Goal: Transaction & Acquisition: Purchase product/service

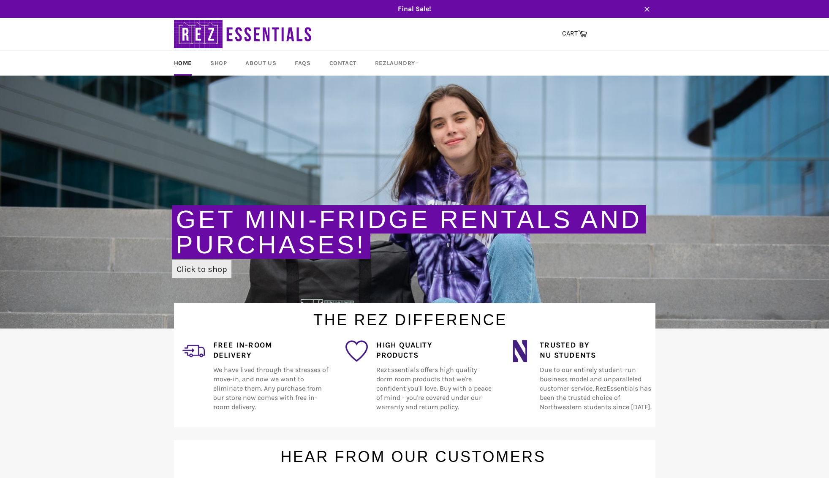
click at [202, 268] on link "Click to shop" at bounding box center [201, 269] width 59 height 18
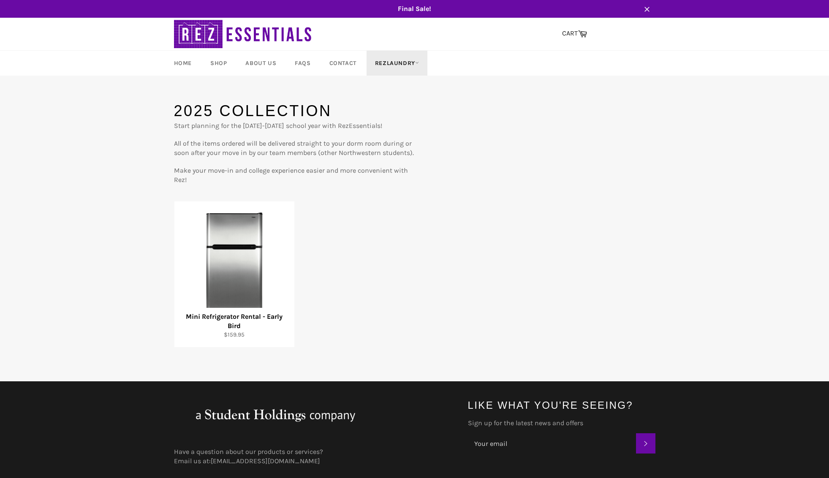
click at [396, 64] on link "RezLaundry" at bounding box center [397, 63] width 61 height 25
click at [388, 103] on div "RezLaundry Laundry Plans How It Works" at bounding box center [409, 108] width 68 height 65
click at [388, 113] on link "Laundry Plans" at bounding box center [407, 112] width 72 height 14
click at [175, 30] on img at bounding box center [243, 34] width 139 height 33
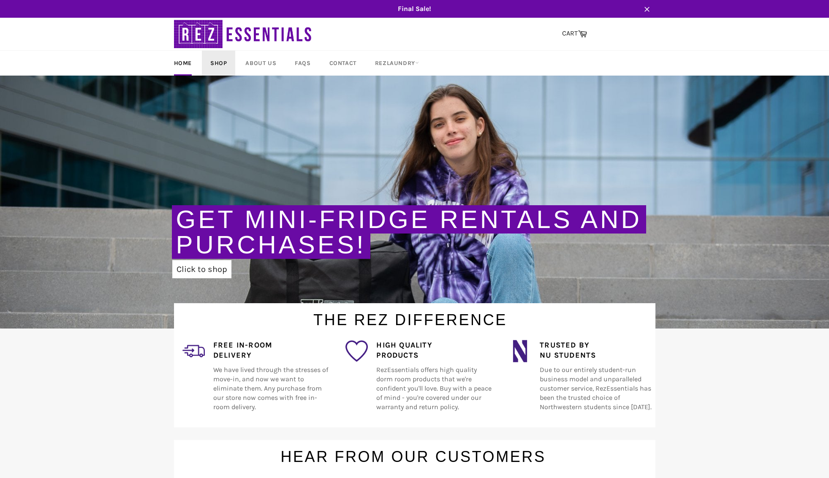
click at [218, 58] on link "Shop" at bounding box center [218, 63] width 33 height 25
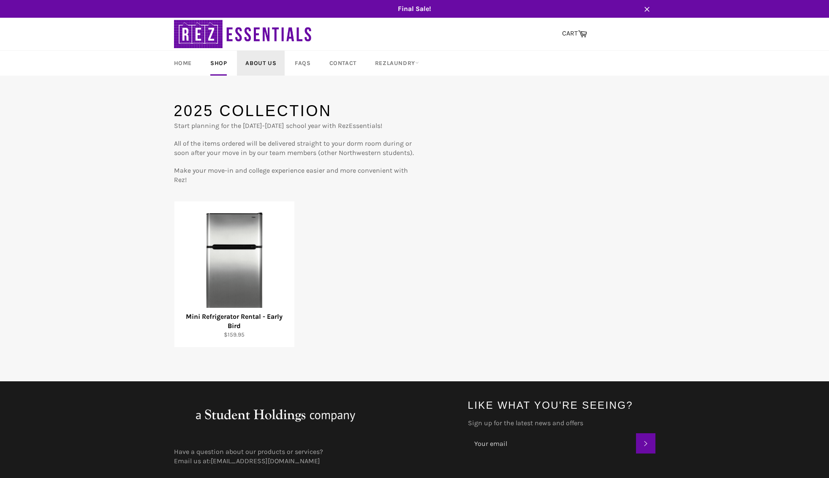
click at [256, 67] on link "About Us" at bounding box center [261, 63] width 48 height 25
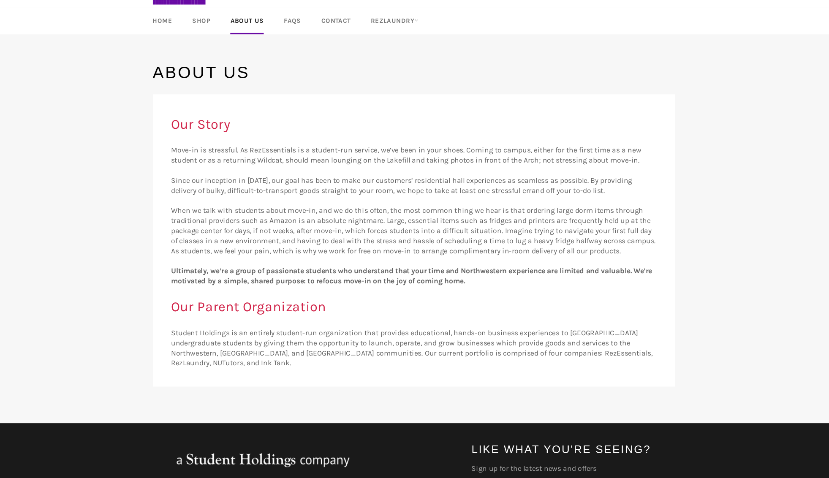
scroll to position [9, 0]
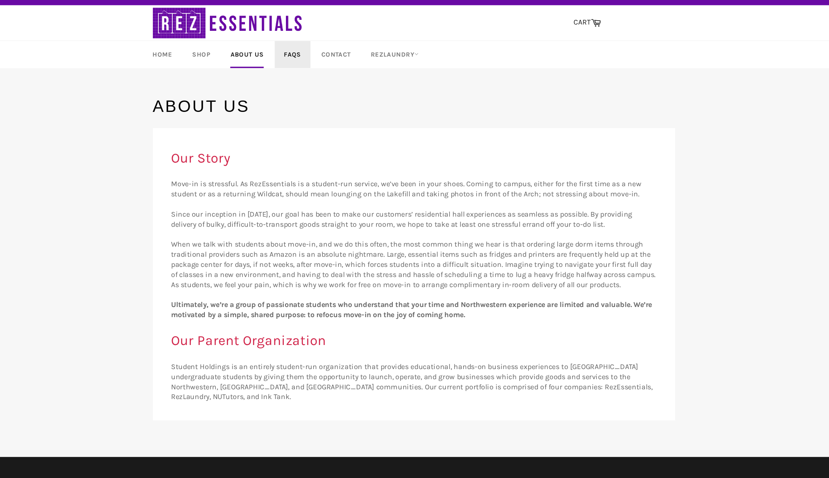
click at [307, 52] on link "FAQs" at bounding box center [302, 54] width 33 height 25
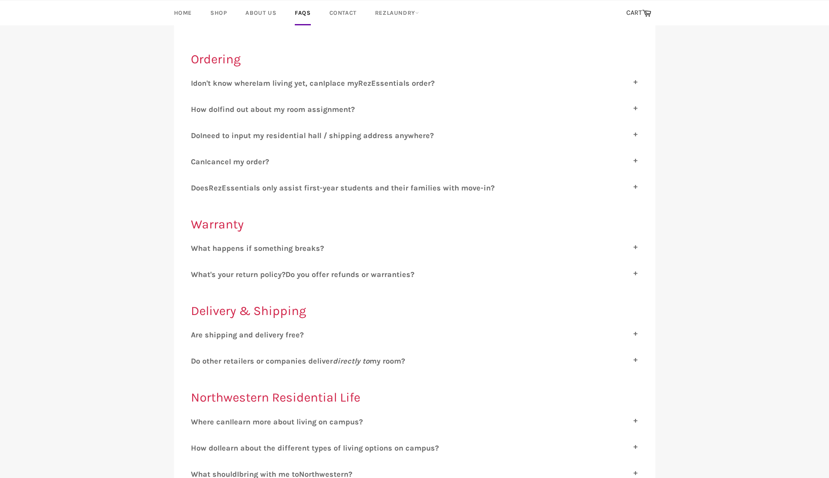
scroll to position [115, 0]
click at [307, 335] on label "A re shipping and delivery free?" at bounding box center [415, 333] width 448 height 9
click at [196, 335] on input "A re shipping and delivery free?" at bounding box center [193, 331] width 5 height 5
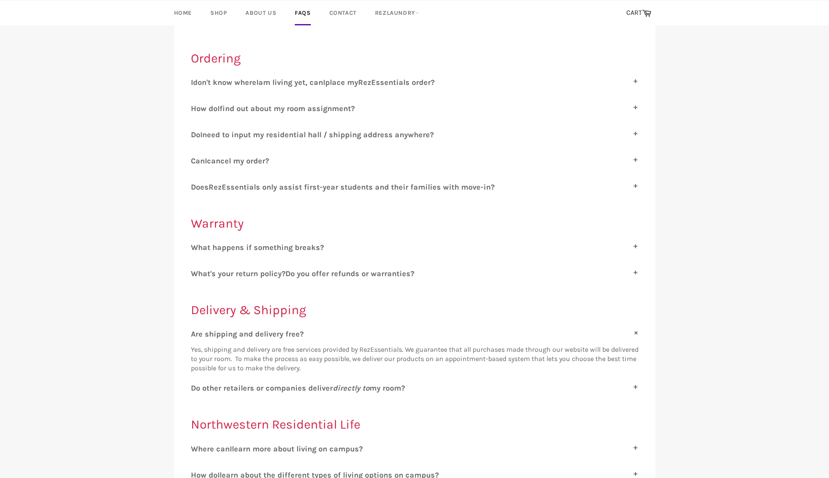
click at [307, 335] on label "A re shipping and delivery free?" at bounding box center [415, 333] width 448 height 9
click at [196, 335] on input "A re shipping and delivery free?" at bounding box center [193, 331] width 5 height 5
checkbox input "false"
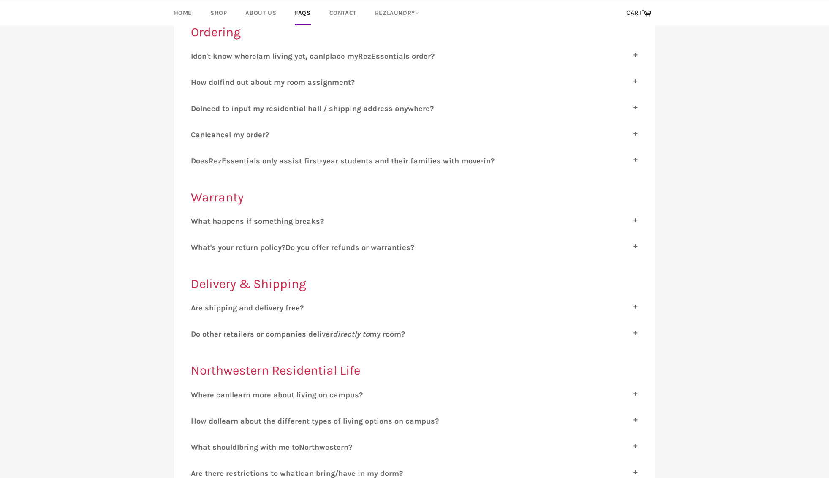
scroll to position [143, 0]
click at [305, 327] on span "o other retailers or companies deliver directly to my room?" at bounding box center [300, 331] width 209 height 9
click at [196, 327] on input "D o other retailers or companies deliver directly to my room?" at bounding box center [193, 329] width 5 height 5
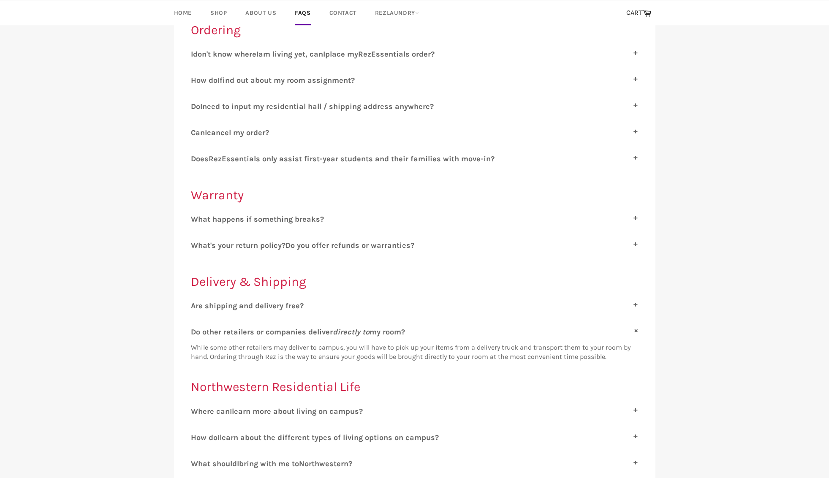
click at [305, 327] on span "o other retailers or companies deliver directly to my room?" at bounding box center [300, 331] width 209 height 9
click at [196, 327] on input "D o other retailers or companies deliver directly to my room?" at bounding box center [193, 329] width 5 height 5
checkbox input "false"
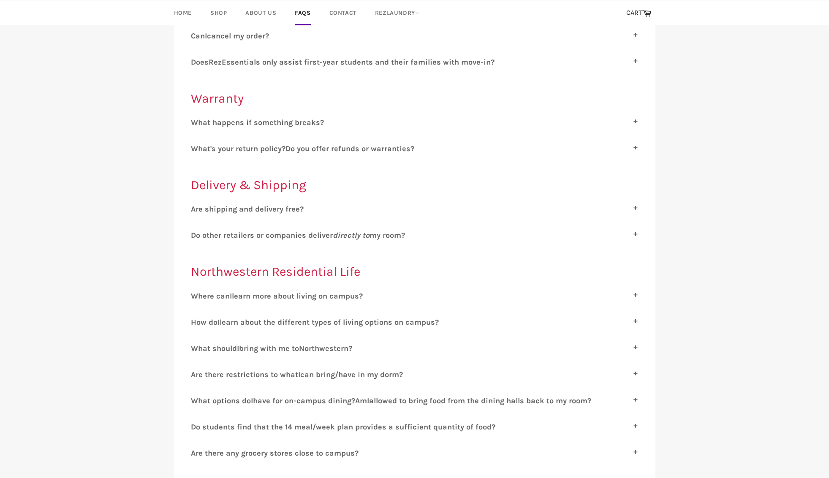
scroll to position [242, 0]
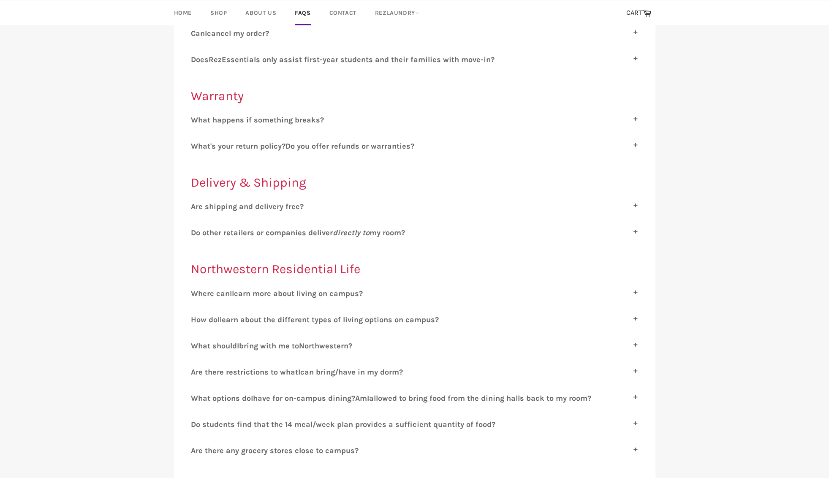
click at [305, 341] on label "W hat should I bring with me to N orthwestern?" at bounding box center [415, 345] width 448 height 9
click at [196, 341] on input "W hat should I bring with me to N orthwestern?" at bounding box center [193, 343] width 5 height 5
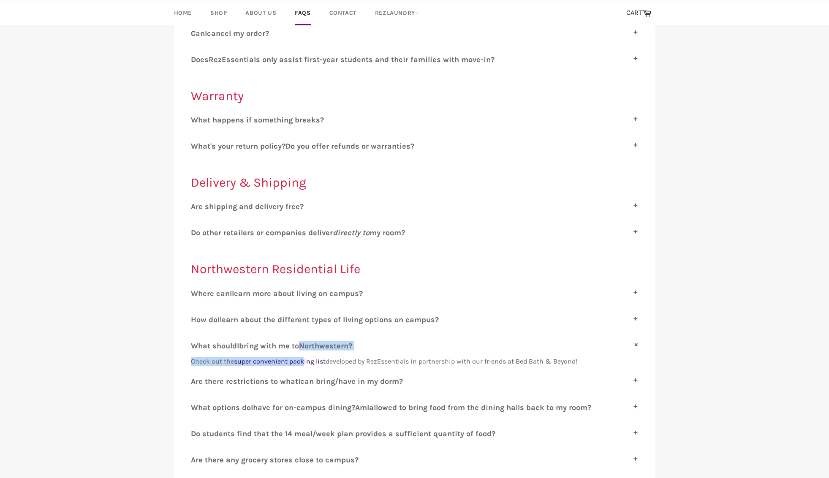
drag, startPoint x: 305, startPoint y: 339, endPoint x: 305, endPoint y: 354, distance: 15.2
click at [305, 354] on div "W hat should I bring with me to N orthwestern? Check out the super convenient p…" at bounding box center [415, 353] width 448 height 25
click at [309, 343] on label "W hat should I bring with me to N orthwestern?" at bounding box center [415, 345] width 448 height 9
click at [196, 343] on input "W hat should I bring with me to N orthwestern?" at bounding box center [193, 343] width 5 height 5
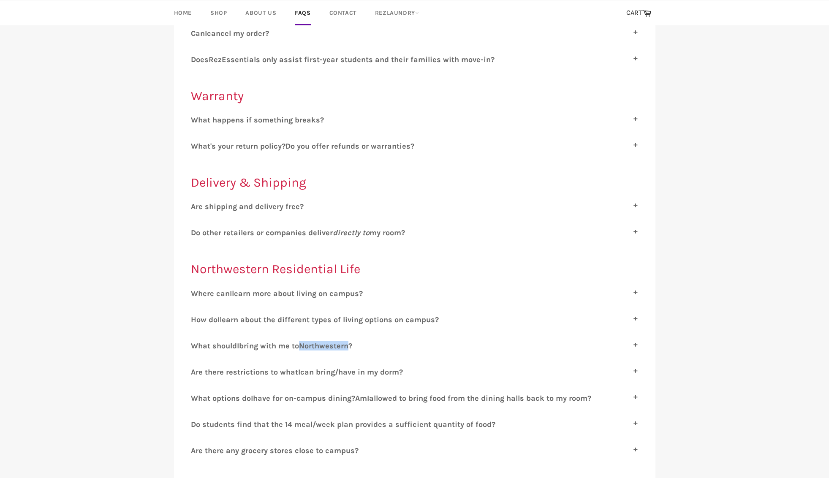
click at [308, 343] on label "W hat should I bring with me to N orthwestern?" at bounding box center [415, 345] width 448 height 9
click at [196, 343] on input "W hat should I bring with me to N orthwestern?" at bounding box center [193, 343] width 5 height 5
checkbox input "true"
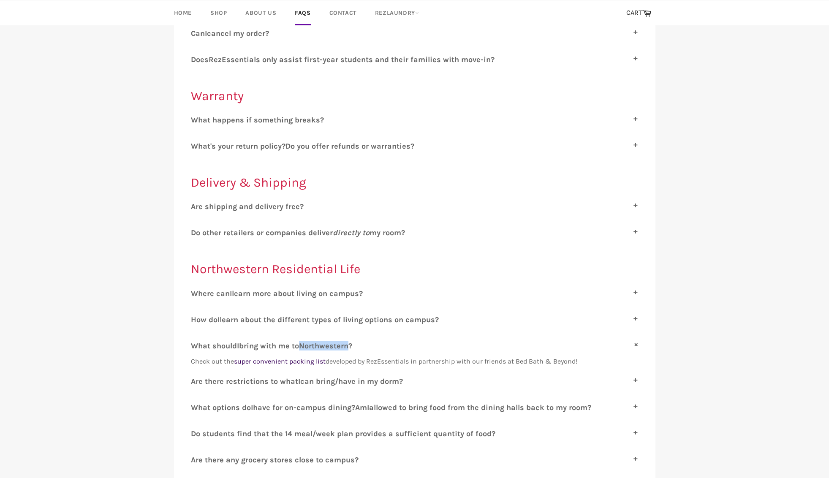
click at [281, 357] on link "super convenient packing list" at bounding box center [280, 361] width 92 height 8
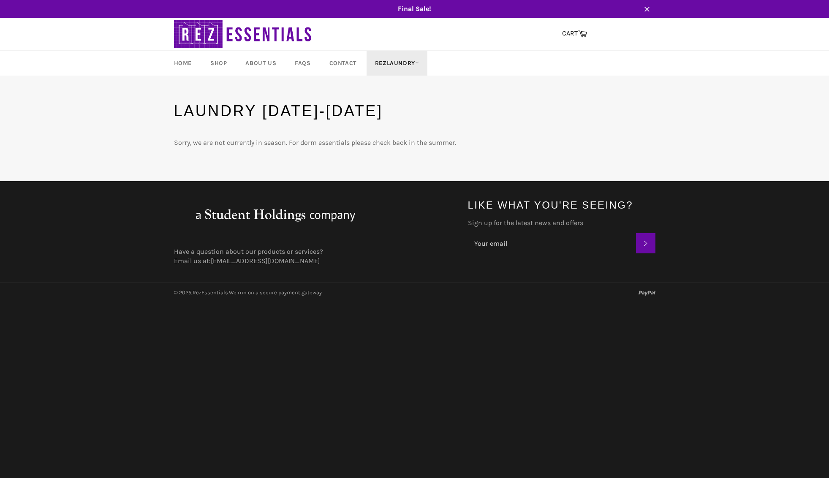
click at [398, 66] on link "RezLaundry" at bounding box center [397, 63] width 61 height 25
click at [397, 122] on link "How It Works" at bounding box center [407, 126] width 72 height 14
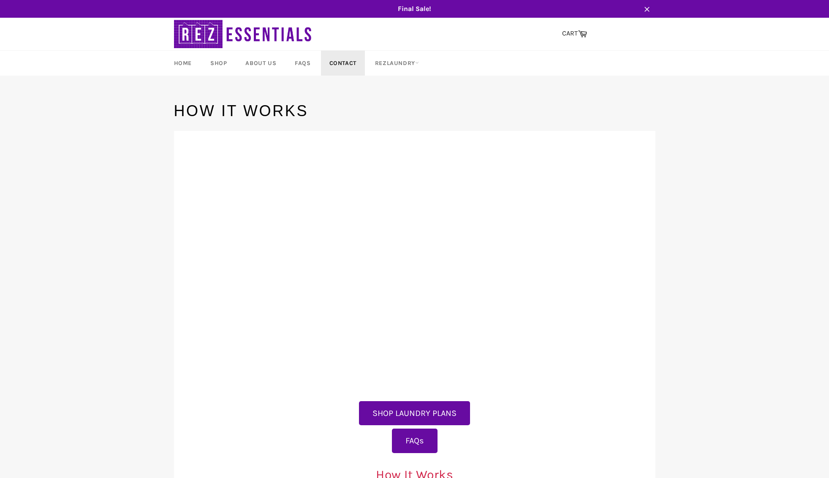
click at [351, 63] on link "Contact" at bounding box center [343, 63] width 44 height 25
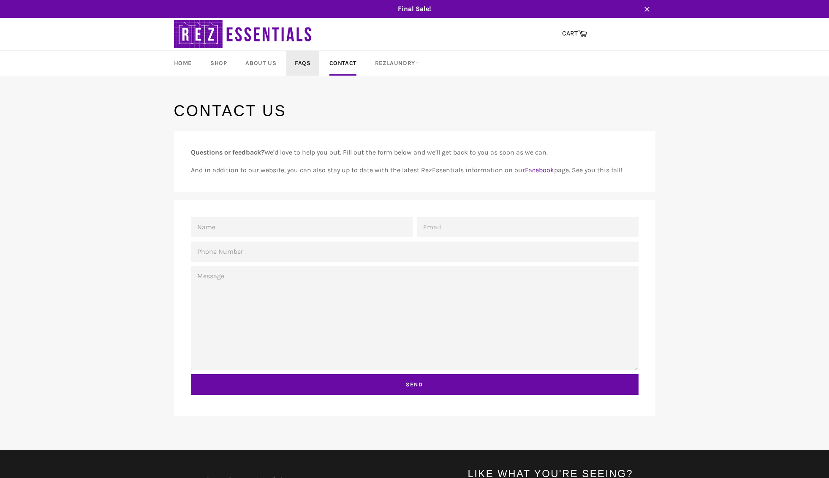
click at [307, 57] on link "FAQs" at bounding box center [302, 63] width 33 height 25
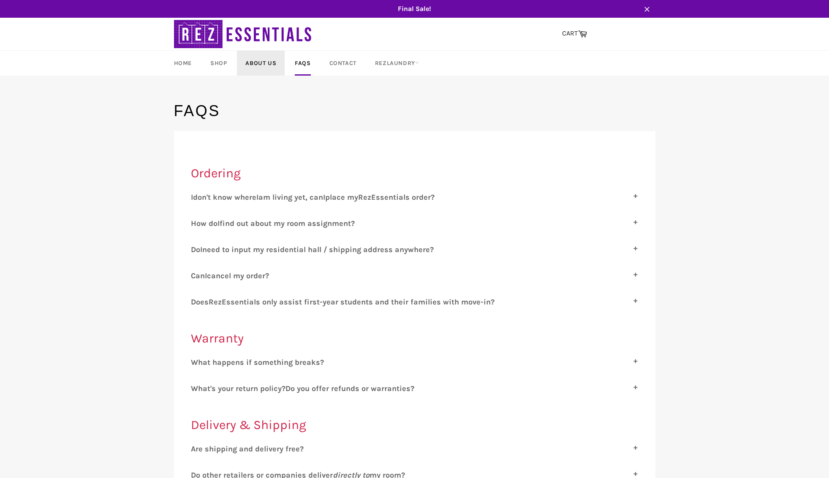
click at [275, 60] on link "About Us" at bounding box center [261, 63] width 48 height 25
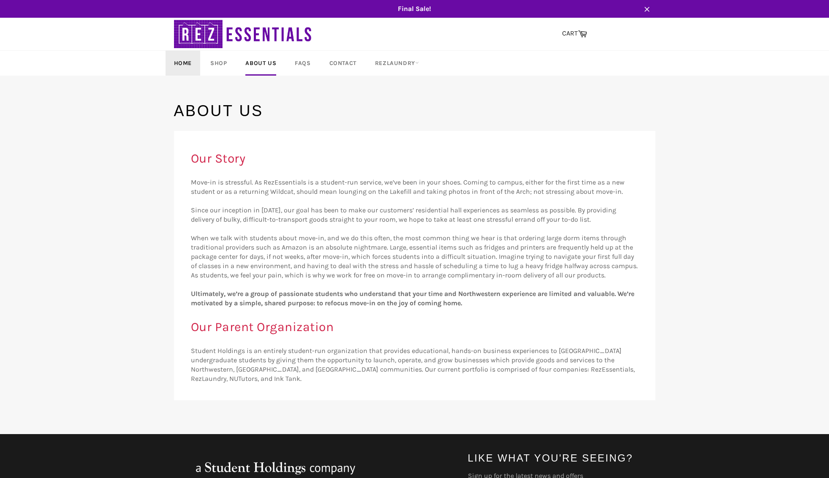
click at [193, 63] on link "Home" at bounding box center [183, 63] width 35 height 25
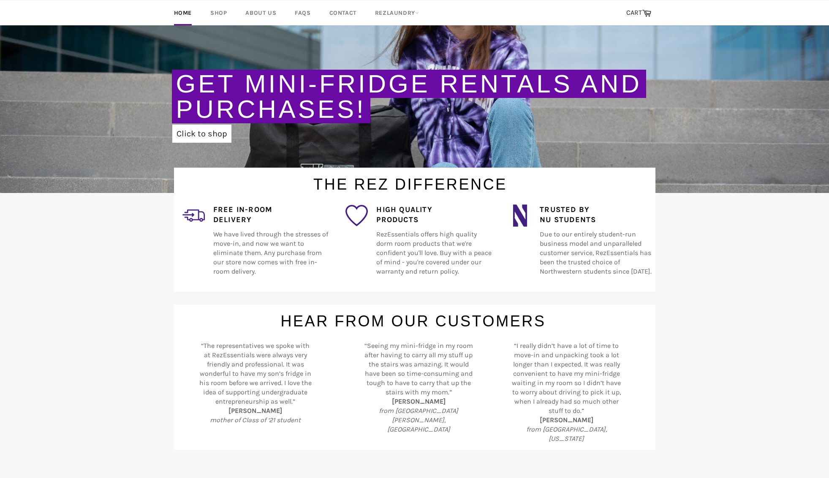
scroll to position [252, 0]
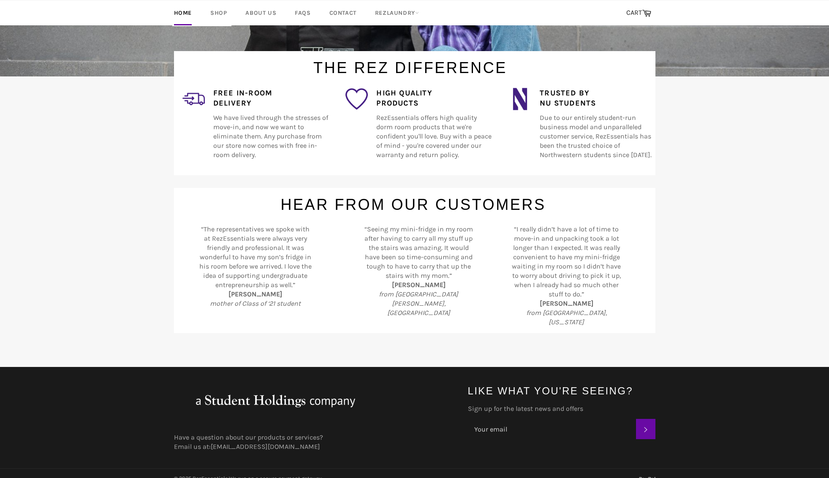
click at [248, 108] on div "Free In-Room Delivery We have lived through the stresses of move-in, and now we…" at bounding box center [267, 129] width 124 height 82
click at [215, 98] on h4 "Free In-Room Delivery" at bounding box center [270, 98] width 115 height 21
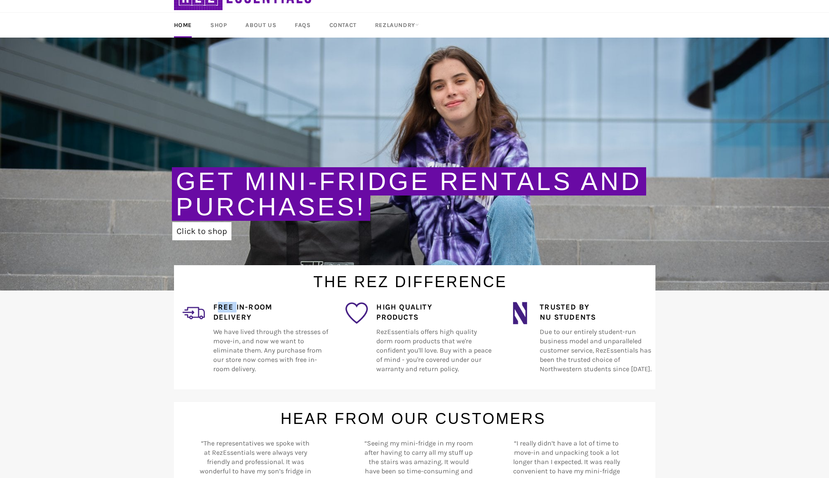
scroll to position [0, 0]
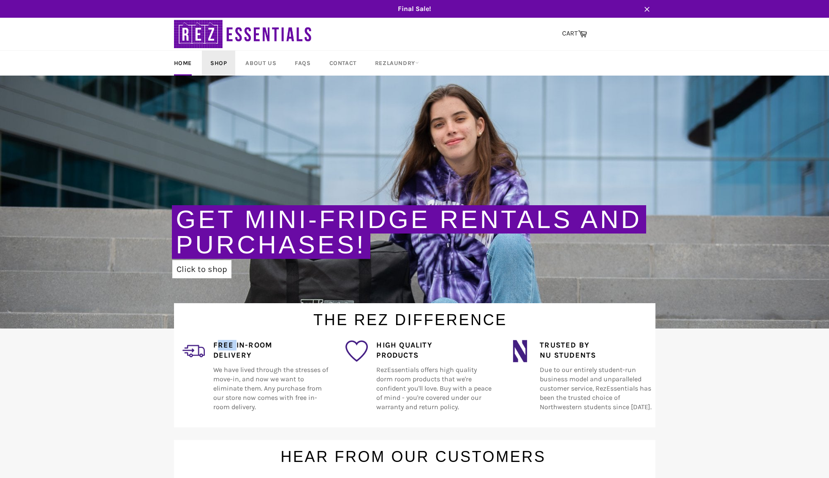
click at [219, 55] on link "Shop" at bounding box center [218, 63] width 33 height 25
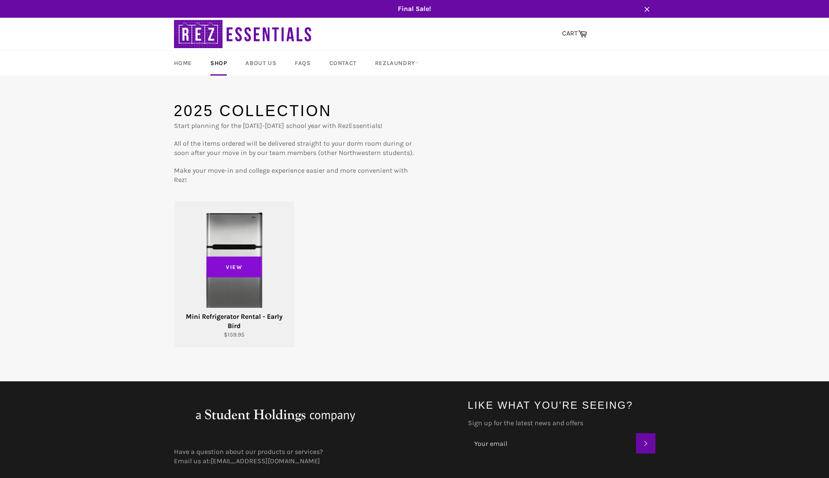
click at [237, 264] on span "View" at bounding box center [235, 266] width 56 height 21
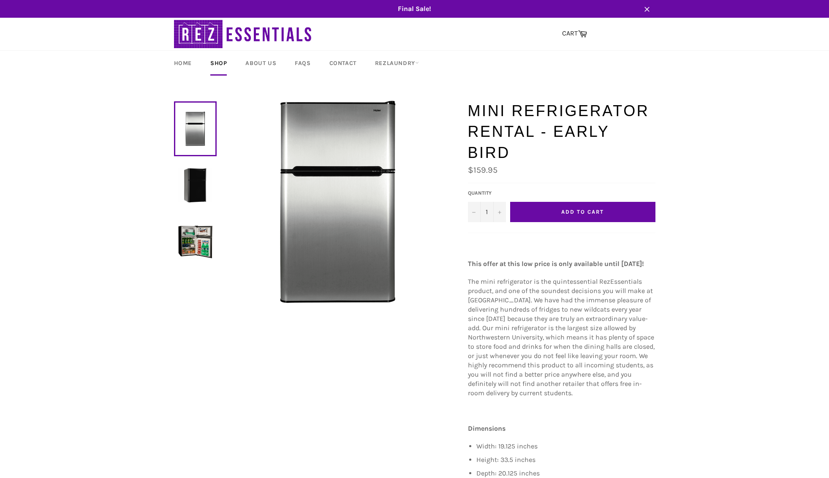
click at [191, 190] on img at bounding box center [195, 185] width 34 height 34
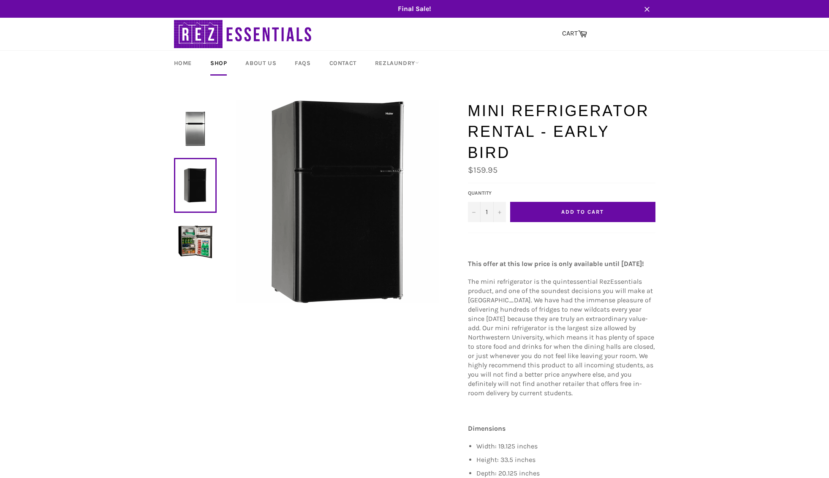
click at [202, 149] on link at bounding box center [195, 128] width 43 height 55
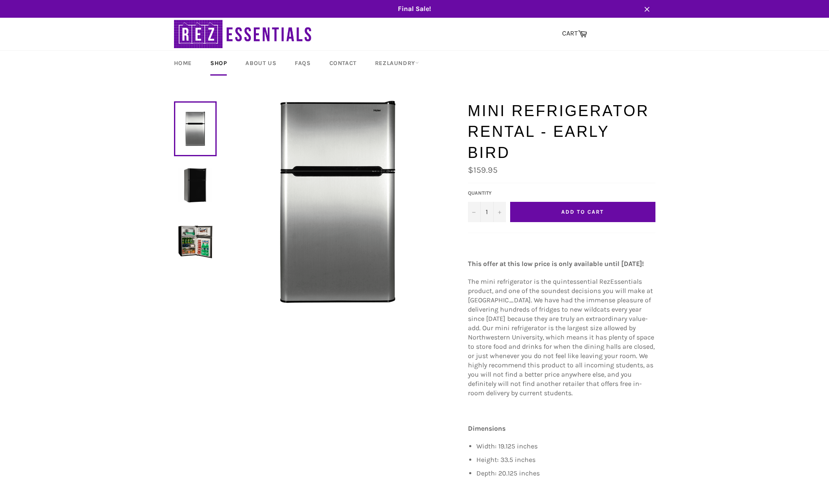
click at [201, 167] on link at bounding box center [195, 185] width 43 height 55
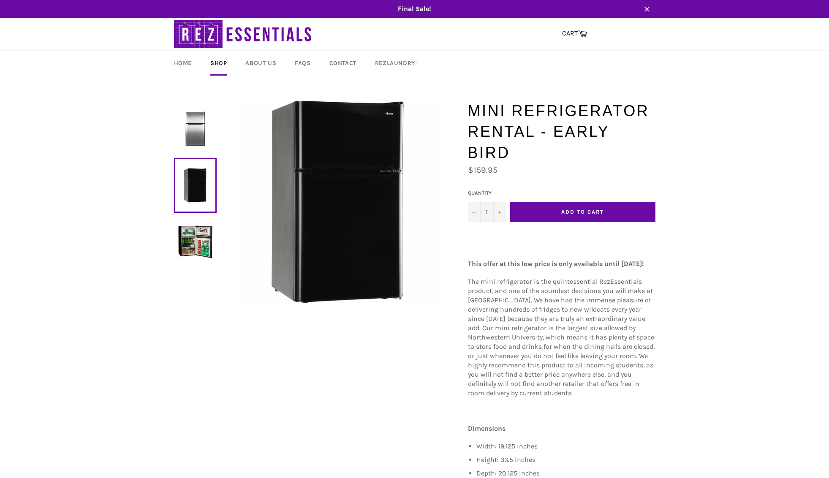
click at [201, 232] on img at bounding box center [195, 242] width 34 height 34
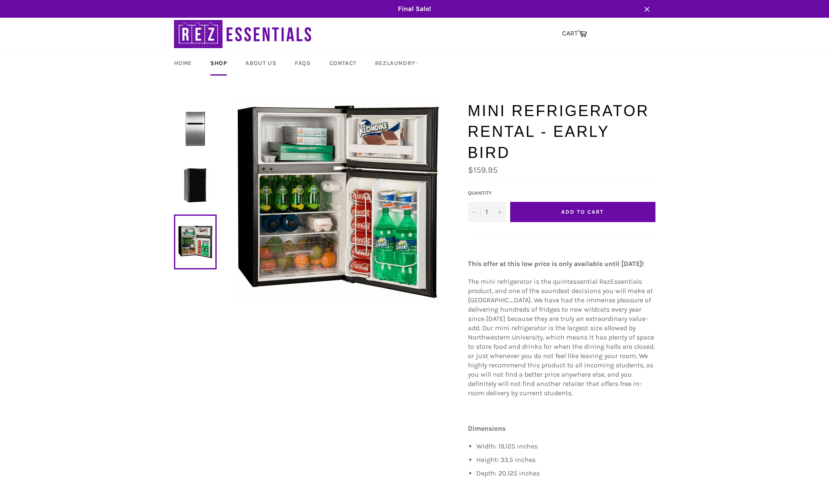
click at [196, 136] on img at bounding box center [195, 129] width 34 height 34
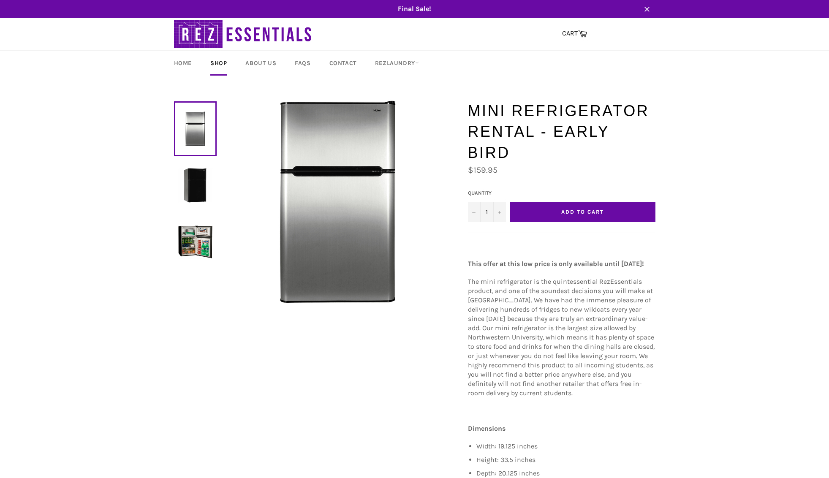
click at [563, 209] on span "Add to Cart" at bounding box center [582, 212] width 42 height 6
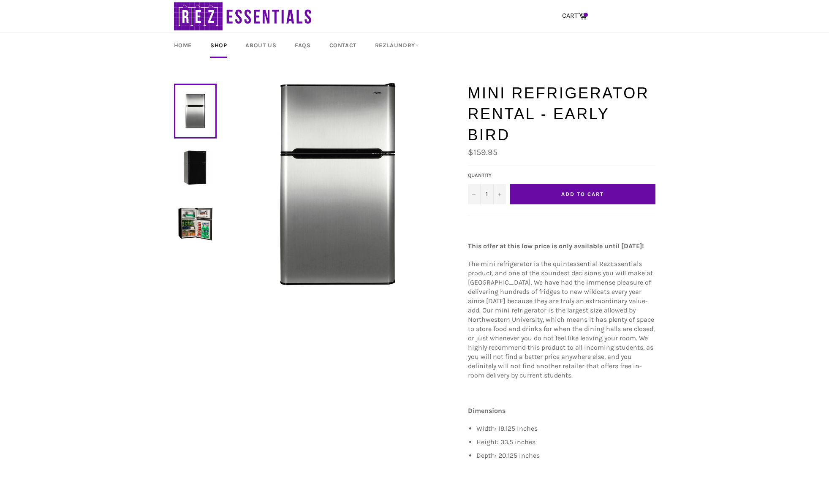
click at [199, 176] on img at bounding box center [195, 167] width 34 height 34
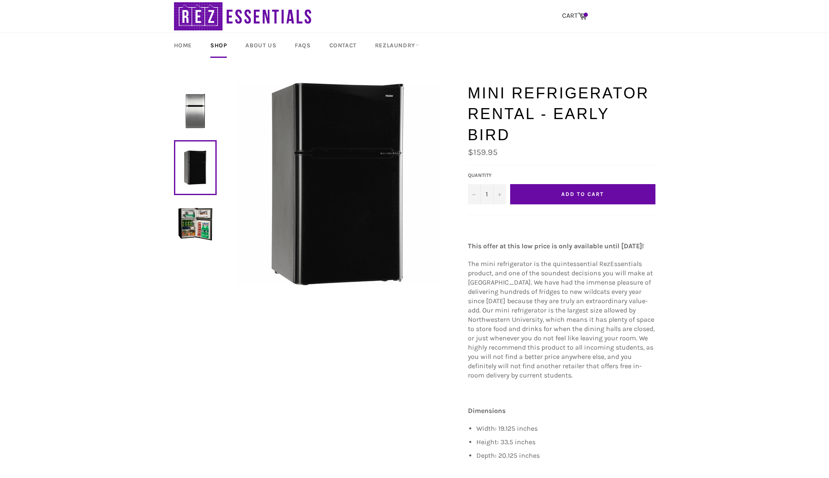
click at [183, 124] on img at bounding box center [195, 111] width 34 height 34
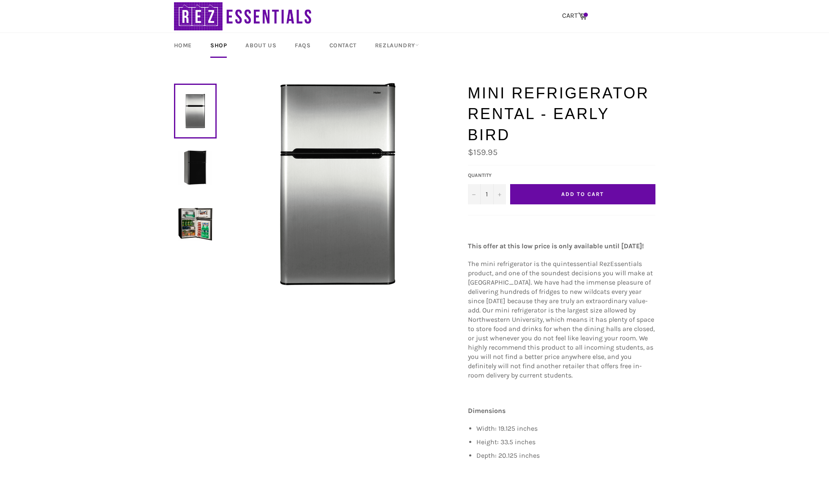
click at [178, 160] on img at bounding box center [195, 167] width 34 height 34
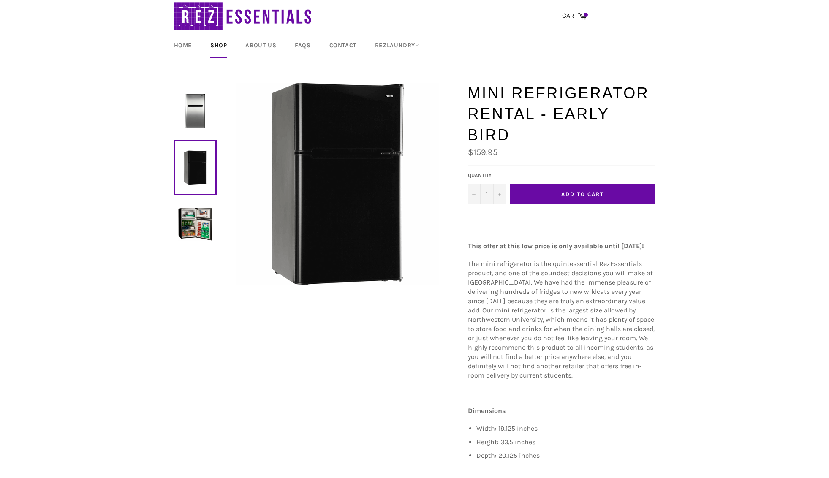
click at [201, 109] on img at bounding box center [195, 111] width 34 height 34
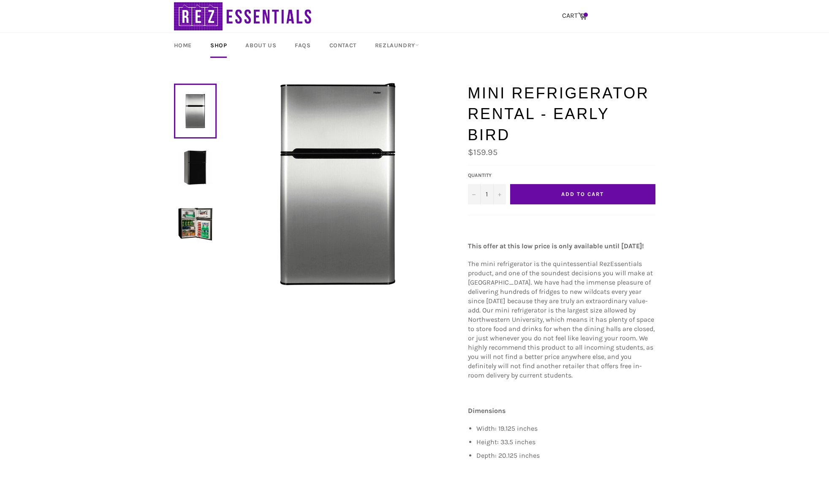
click at [556, 184] on button "Add to Cart" at bounding box center [582, 194] width 145 height 20
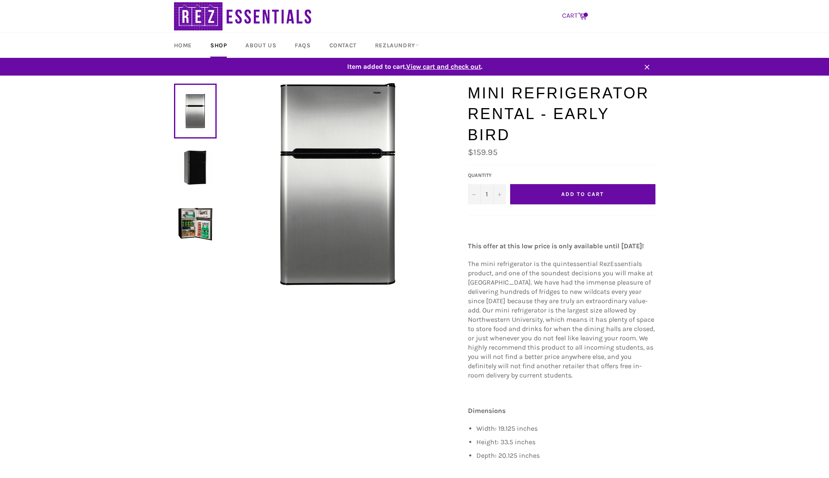
click at [582, 13] on icon at bounding box center [582, 15] width 9 height 9
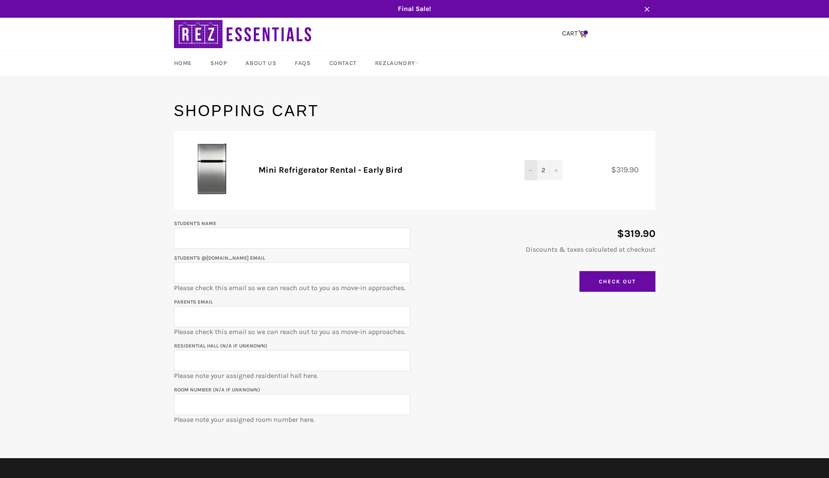
click at [530, 174] on button "−" at bounding box center [531, 170] width 13 height 20
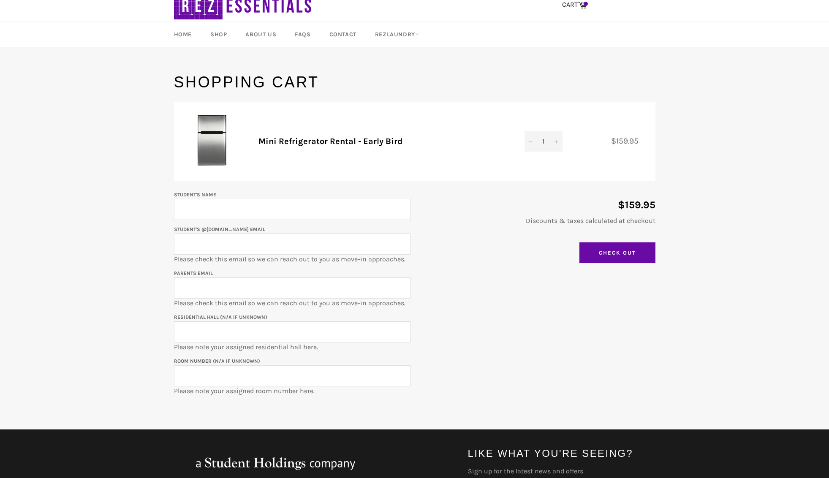
scroll to position [29, 0]
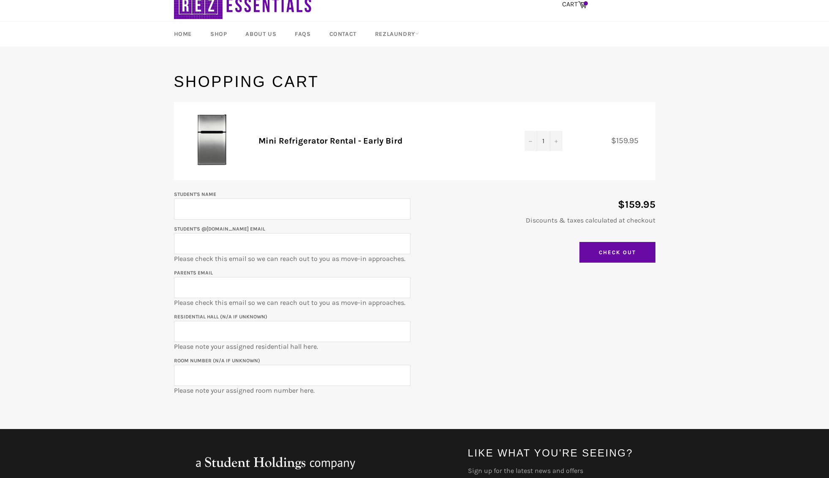
click at [294, 209] on input "Student's Name" at bounding box center [292, 209] width 237 height 21
type input "[PERSON_NAME]"
click at [298, 237] on input "Student's @[DOMAIN_NAME] email" at bounding box center [292, 243] width 237 height 21
type input "[EMAIL_ADDRESS][DOMAIN_NAME]"
click at [256, 286] on input "Parents email" at bounding box center [292, 287] width 237 height 21
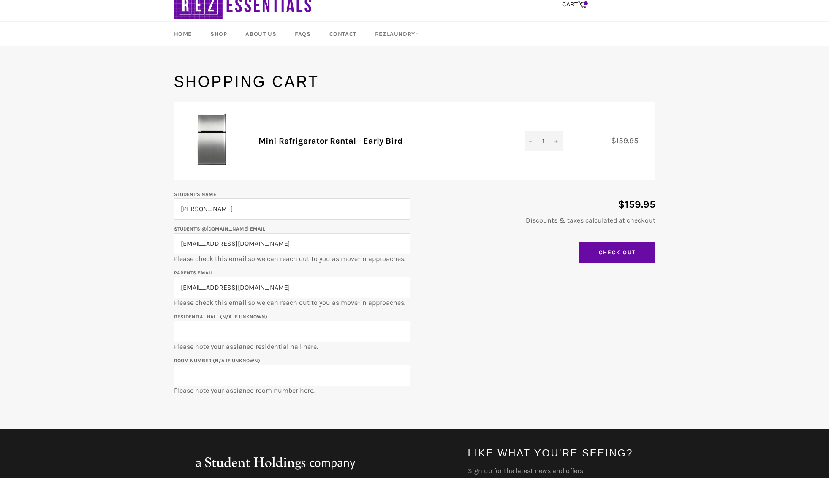
type input "[EMAIL_ADDRESS][DOMAIN_NAME]"
click at [265, 336] on input "Residential Hall (N/A if unknown)" at bounding box center [292, 331] width 237 height 21
type input "[PERSON_NAME]"
click at [275, 376] on input "Room Number (N/A if unknown)" at bounding box center [292, 375] width 237 height 21
click at [438, 355] on div "Student's Name [PERSON_NAME] Student's @[DOMAIN_NAME] email [EMAIL_ADDRESS][DOM…" at bounding box center [411, 292] width 490 height 206
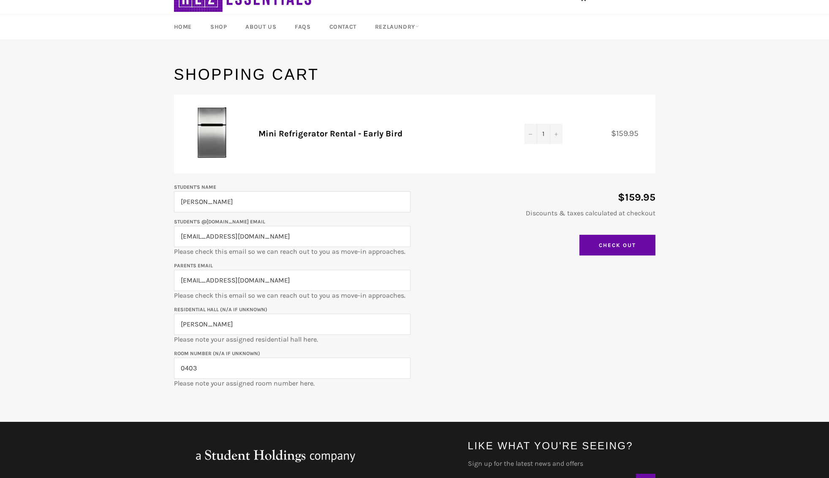
scroll to position [42, 0]
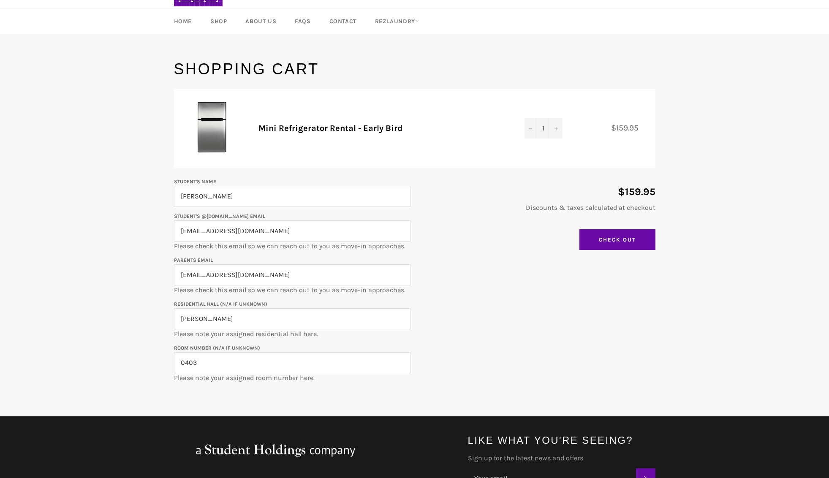
click at [269, 368] on input "0403" at bounding box center [292, 362] width 237 height 21
click at [181, 364] on input "0403a" at bounding box center [292, 362] width 237 height 21
click at [178, 371] on input "SAR-0403a" at bounding box center [292, 362] width 237 height 21
type input "SAR-0403a"
click at [163, 364] on main "Shopping Cart Product Quantity Total Mini Refrigerator Rental - Early Bird Quan…" at bounding box center [414, 238] width 829 height 358
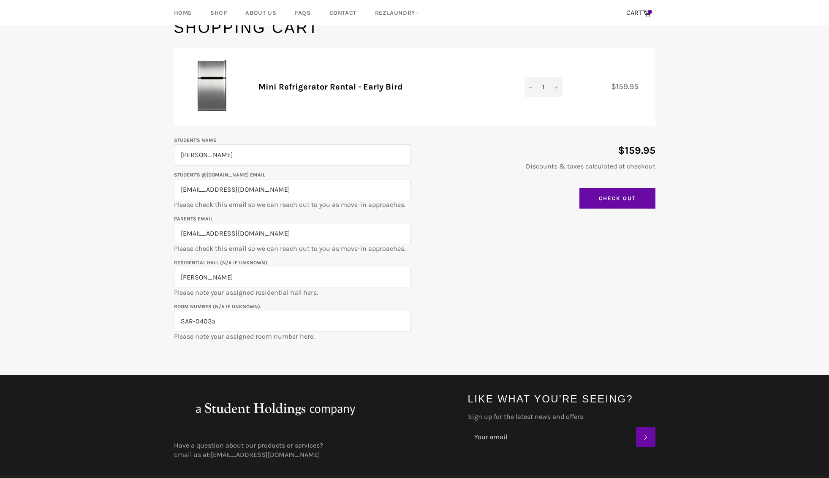
scroll to position [87, 0]
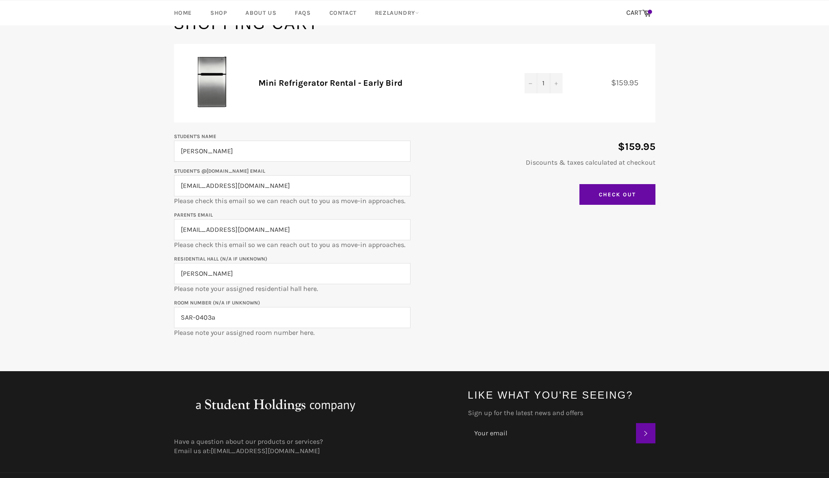
click at [219, 299] on p "Room Number (N/A if unknown) SAR-0403a Please note your assigned room number he…" at bounding box center [292, 318] width 237 height 40
click at [601, 196] on input "Check Out" at bounding box center [617, 194] width 76 height 21
